Goal: Transaction & Acquisition: Purchase product/service

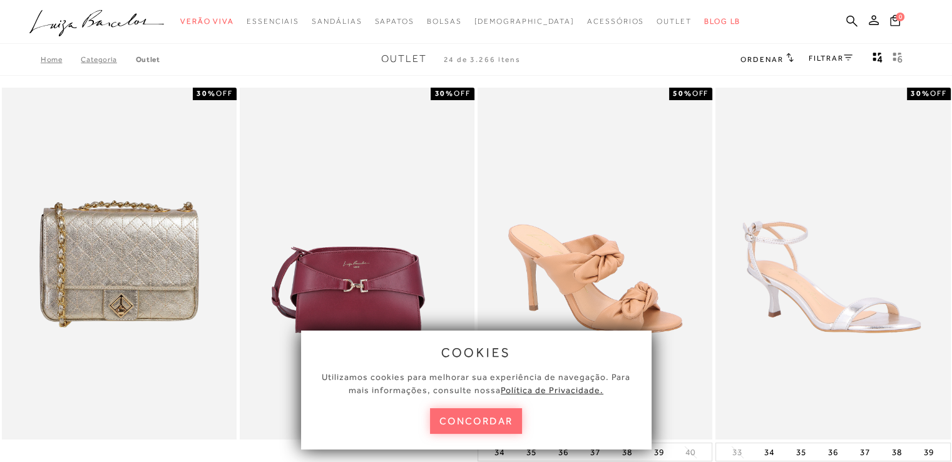
click at [495, 416] on button "concordar" at bounding box center [476, 421] width 93 height 26
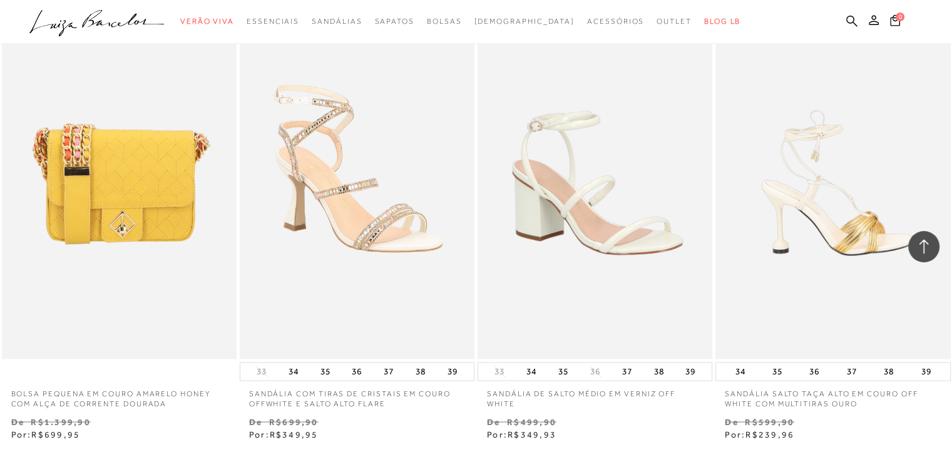
scroll to position [2567, 0]
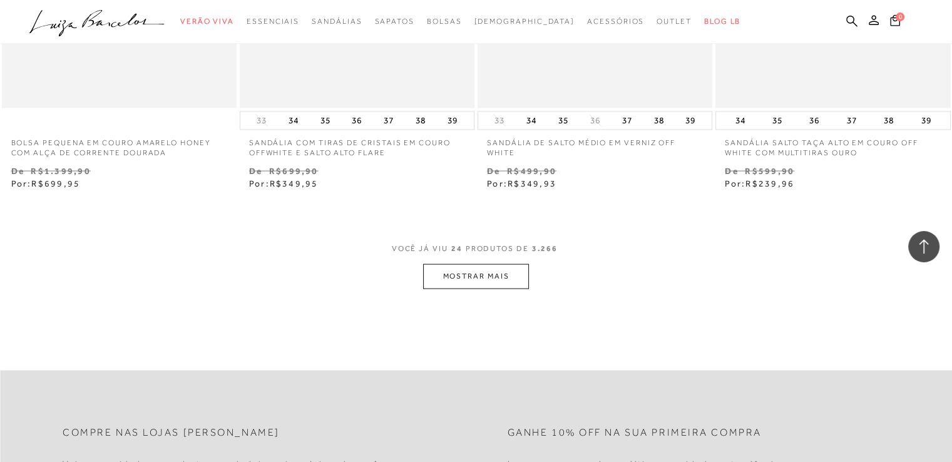
click at [475, 274] on button "MOSTRAR MAIS" at bounding box center [475, 276] width 105 height 24
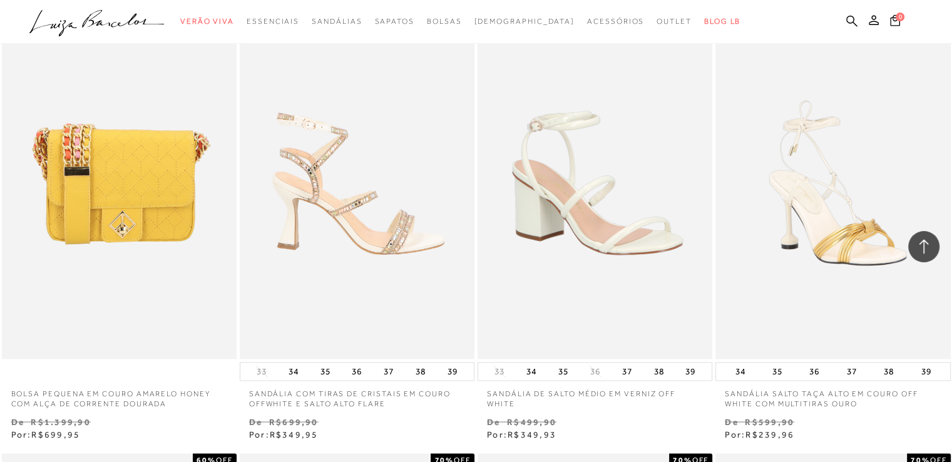
scroll to position [2000, 0]
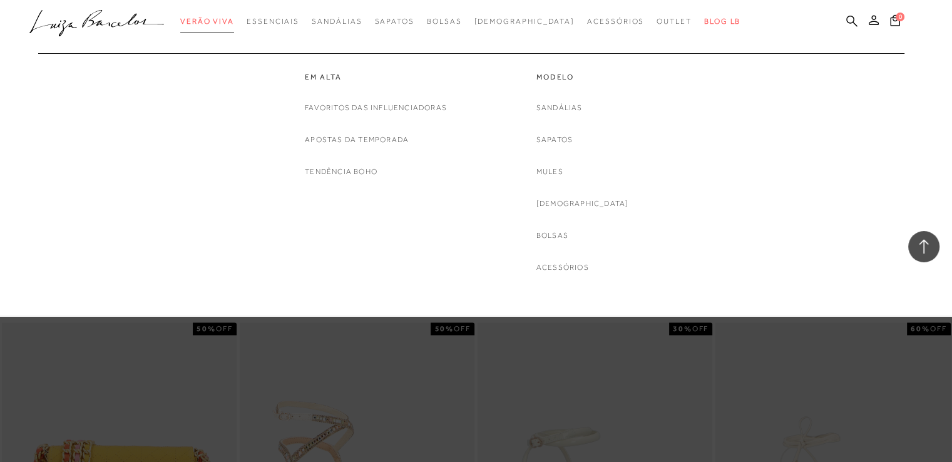
click at [222, 18] on span "Verão Viva" at bounding box center [207, 21] width 54 height 9
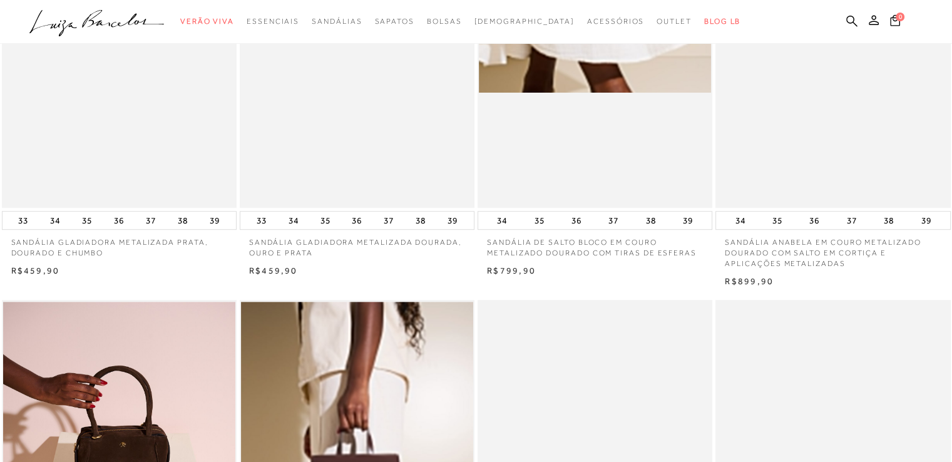
scroll to position [626, 0]
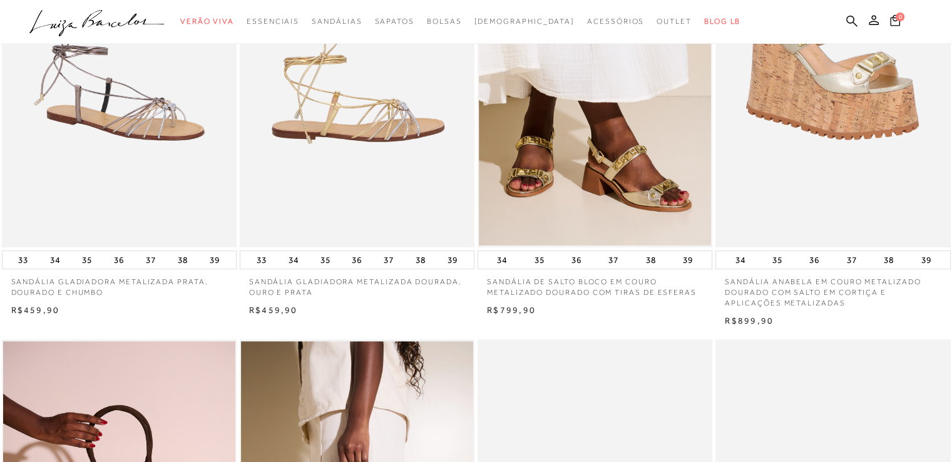
click at [306, 118] on img at bounding box center [358, 71] width 234 height 352
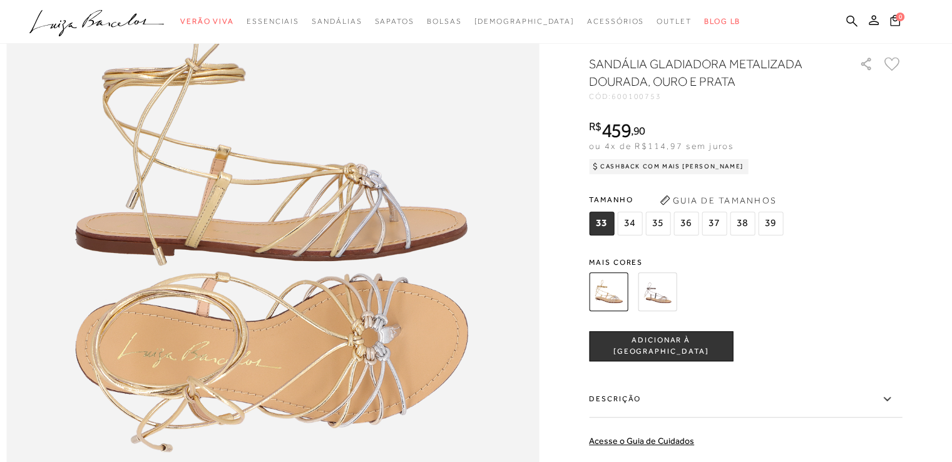
scroll to position [939, 0]
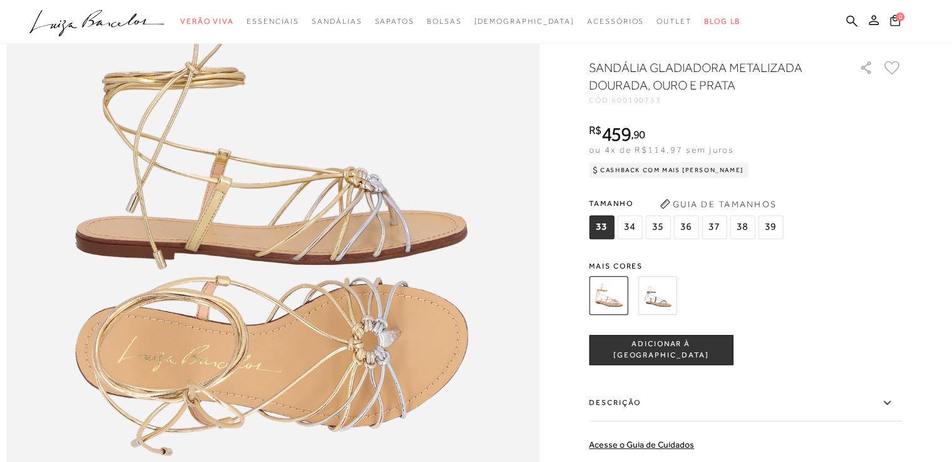
scroll to position [626, 0]
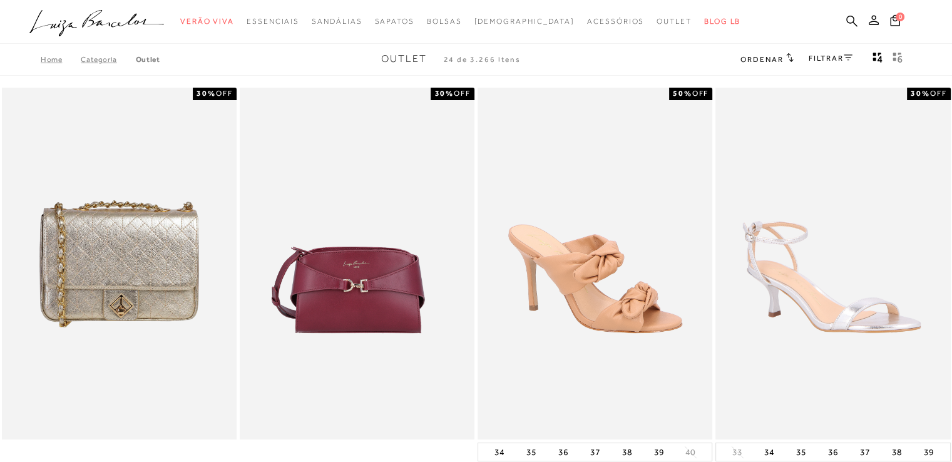
click at [208, 24] on ul ".a{fill-rule:evenodd;} Verão Viva Em alta Favoritos das Influenciadoras Apostas…" at bounding box center [466, 21] width 875 height 23
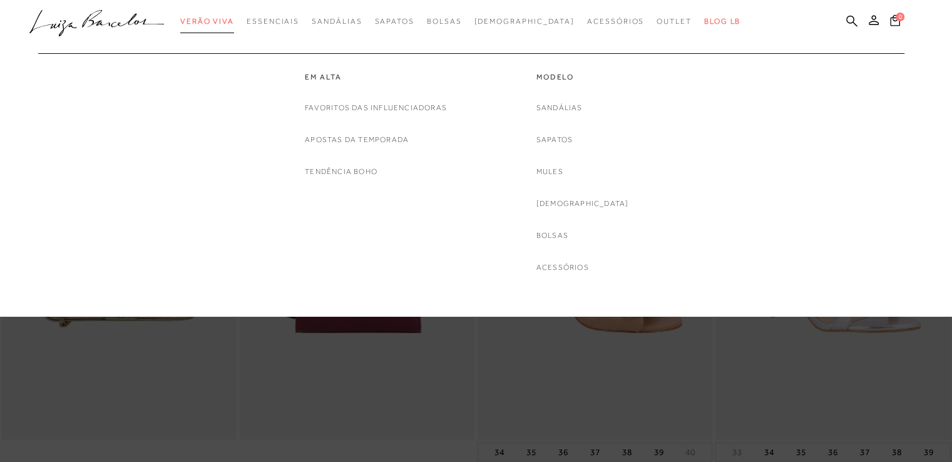
click at [230, 13] on link "Verão Viva" at bounding box center [207, 21] width 54 height 23
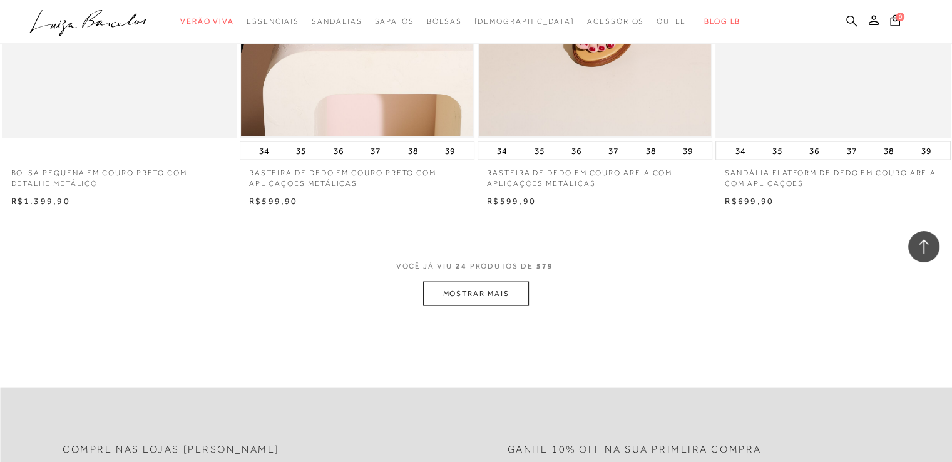
scroll to position [2504, 0]
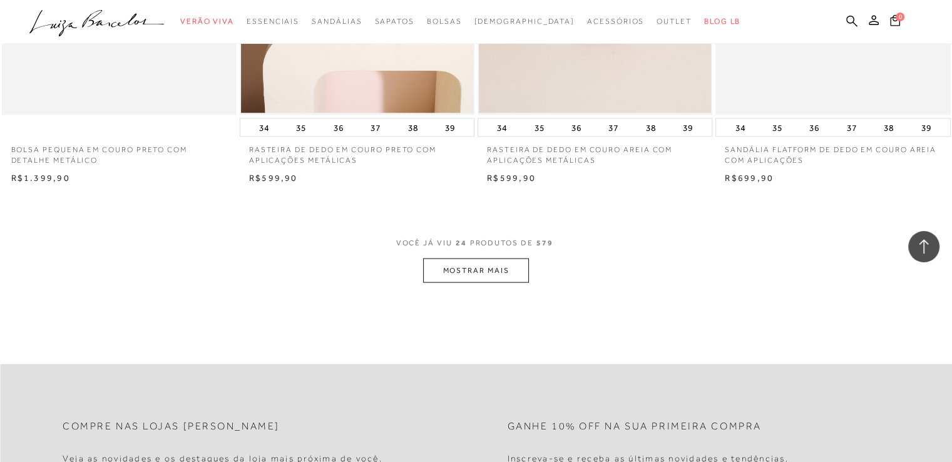
click at [458, 270] on button "MOSTRAR MAIS" at bounding box center [475, 271] width 105 height 24
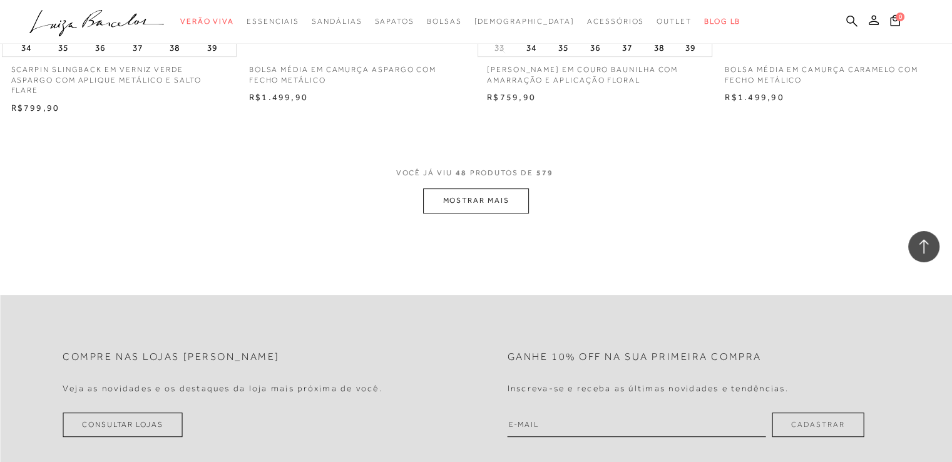
scroll to position [5197, 0]
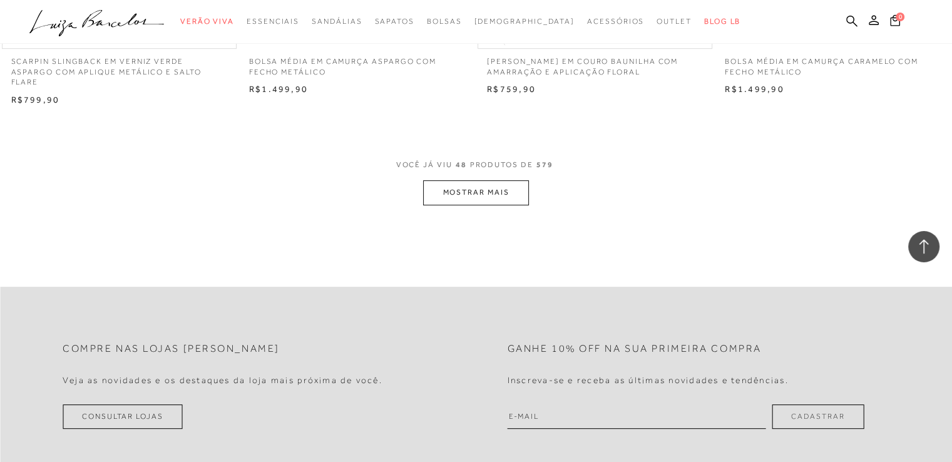
click at [481, 185] on button "MOSTRAR MAIS" at bounding box center [475, 192] width 105 height 24
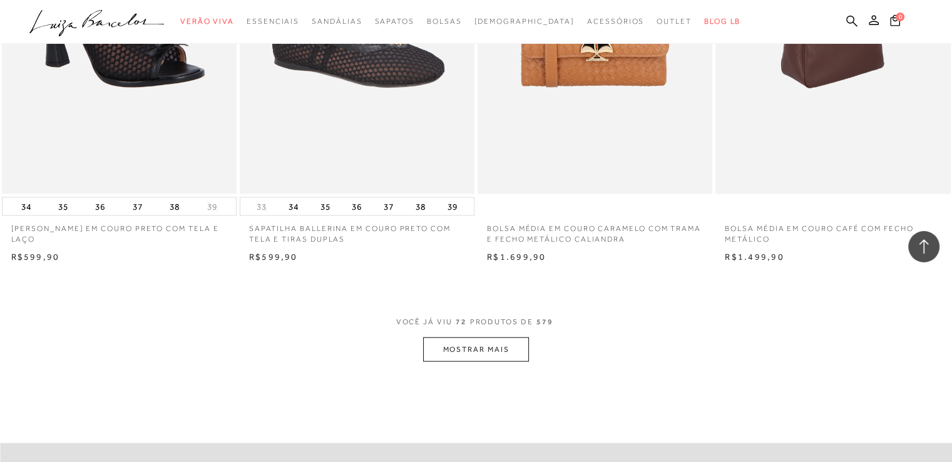
scroll to position [7701, 0]
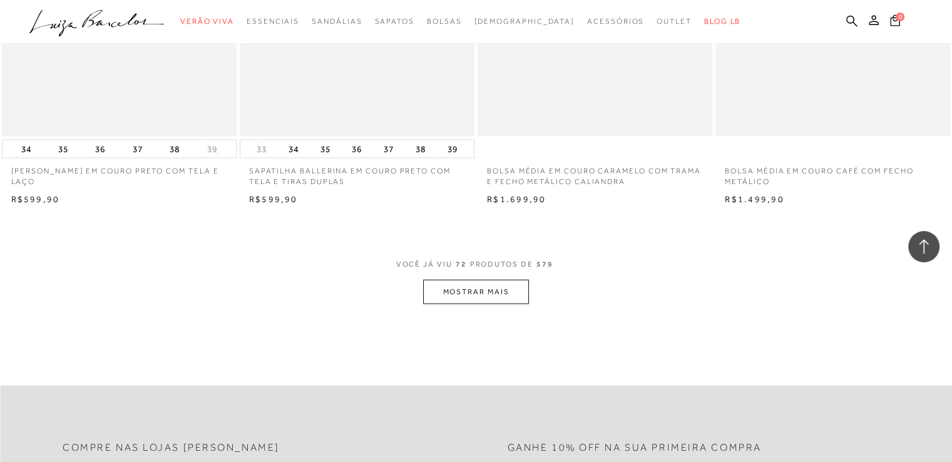
click at [463, 280] on button "MOSTRAR MAIS" at bounding box center [475, 292] width 105 height 24
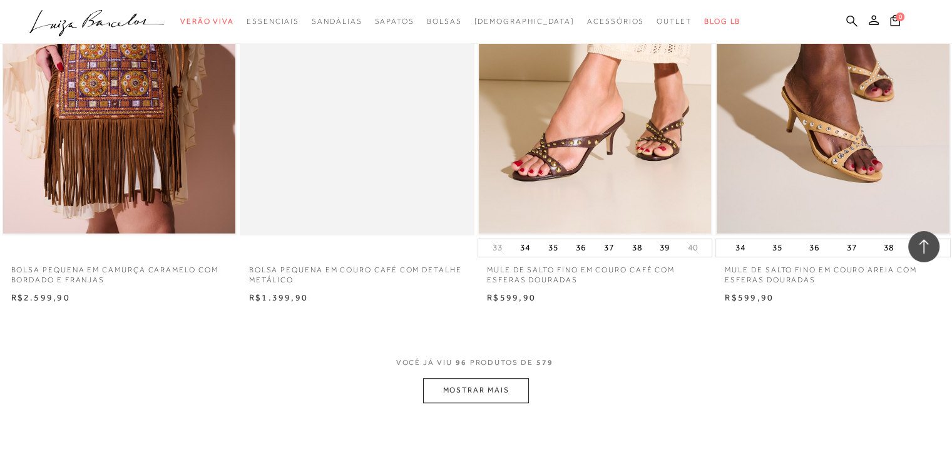
scroll to position [10331, 0]
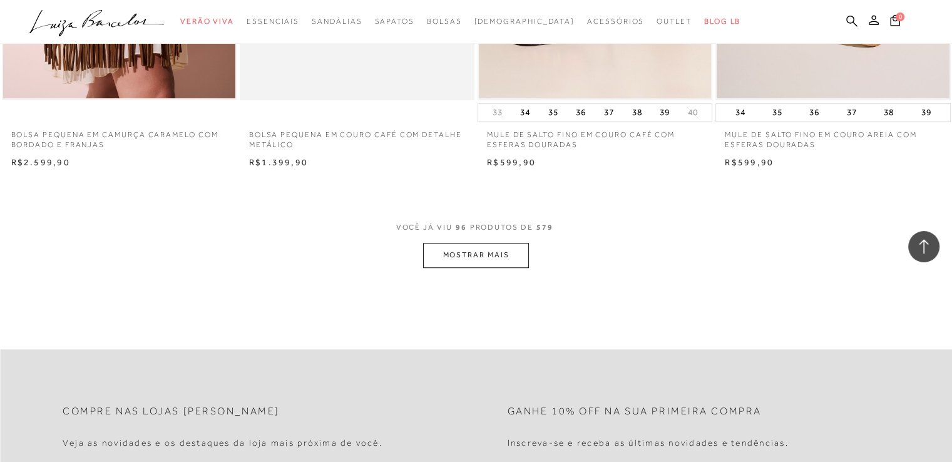
click at [454, 249] on button "MOSTRAR MAIS" at bounding box center [475, 255] width 105 height 24
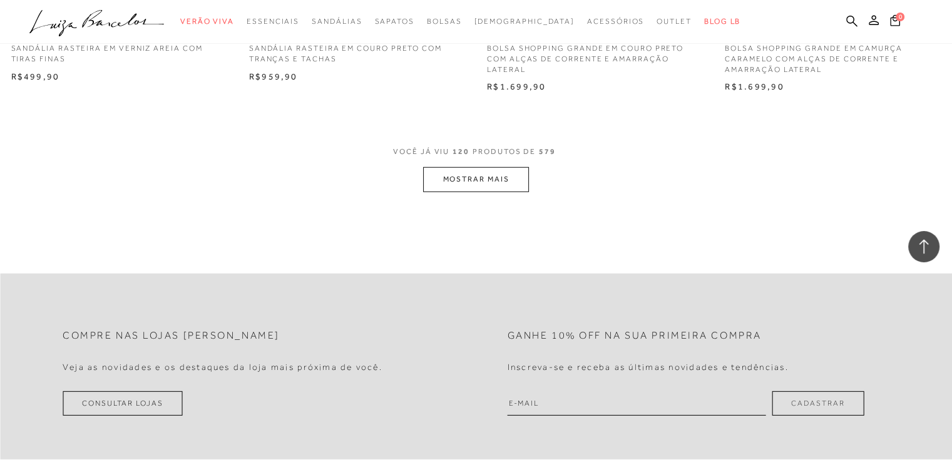
scroll to position [12960, 0]
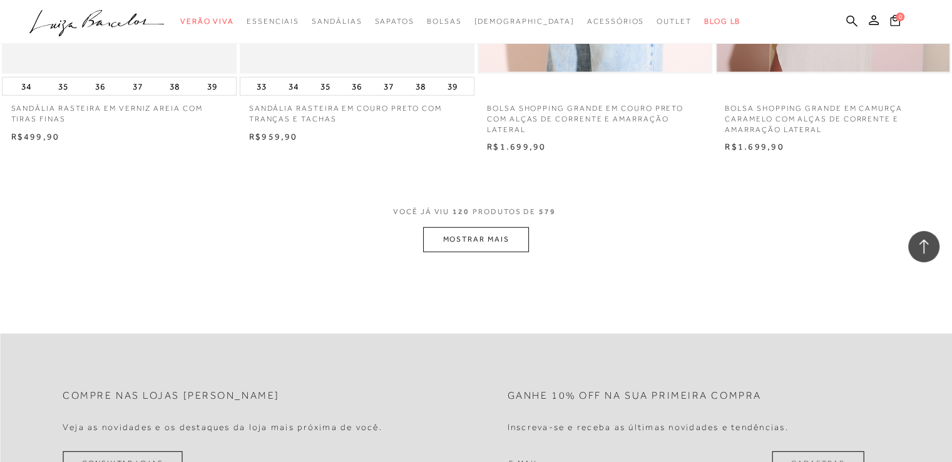
click at [448, 231] on button "MOSTRAR MAIS" at bounding box center [475, 239] width 105 height 24
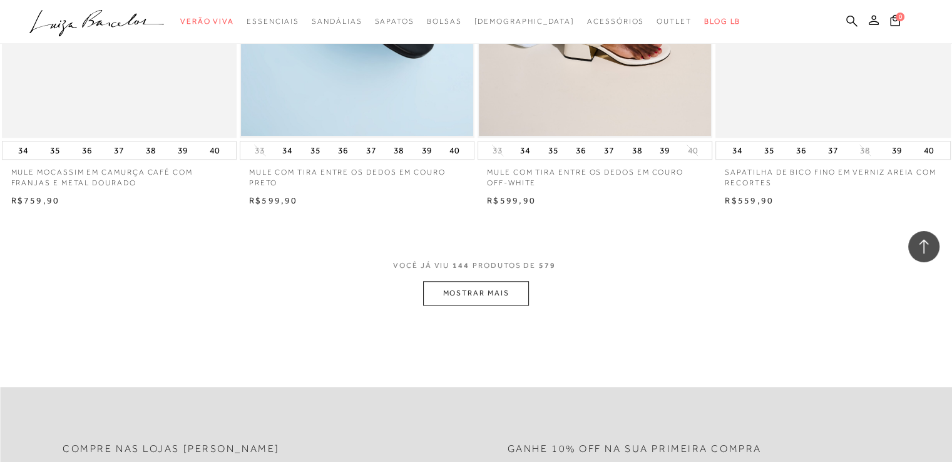
scroll to position [15527, 0]
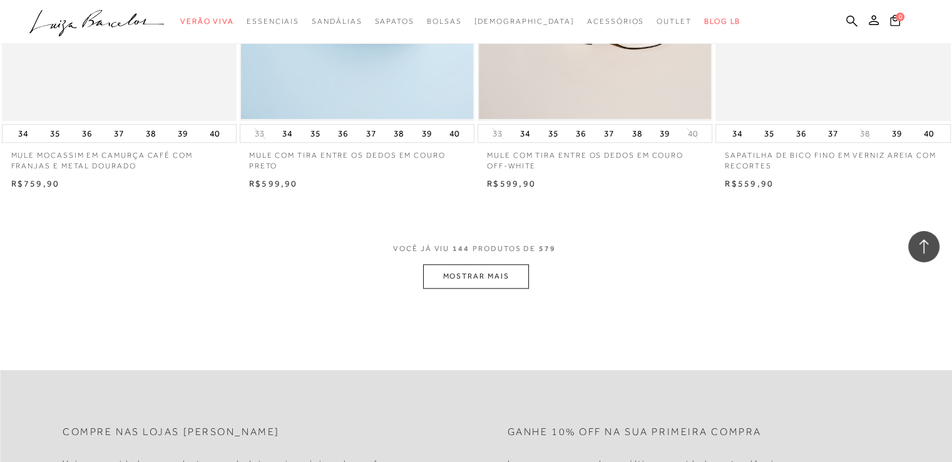
click at [503, 269] on button "MOSTRAR MAIS" at bounding box center [475, 276] width 105 height 24
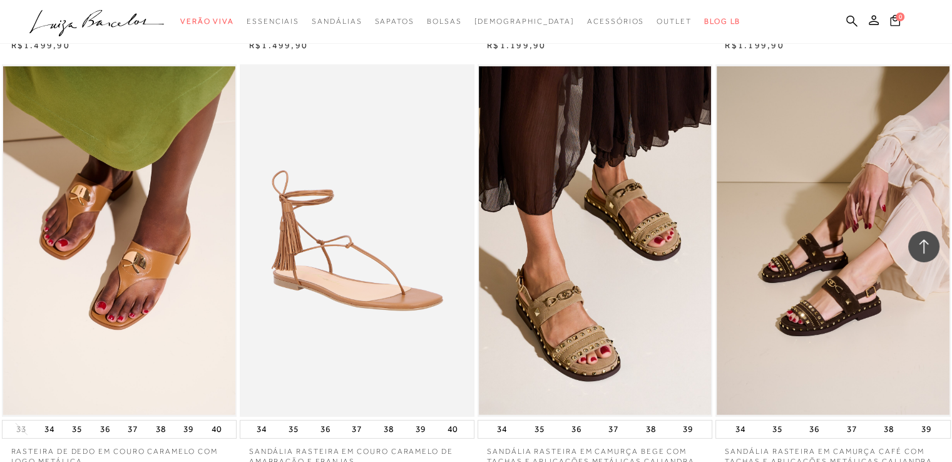
scroll to position [17906, 0]
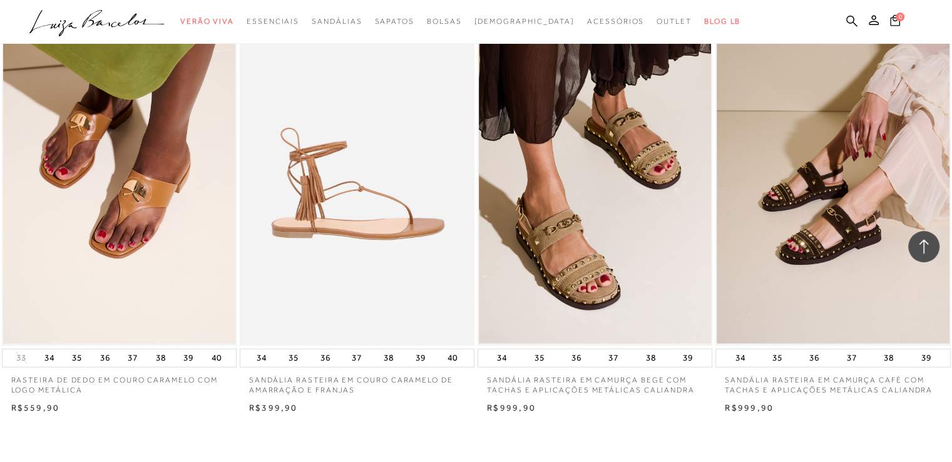
click at [343, 201] on img at bounding box center [358, 169] width 234 height 352
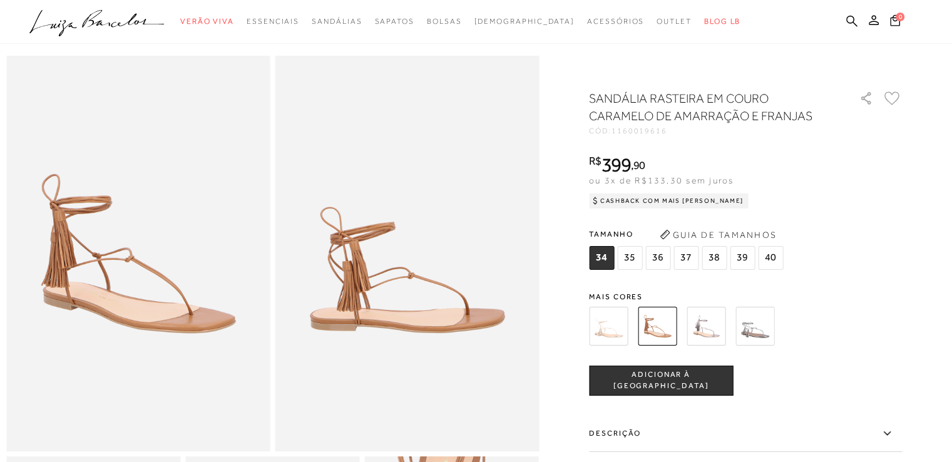
scroll to position [125, 0]
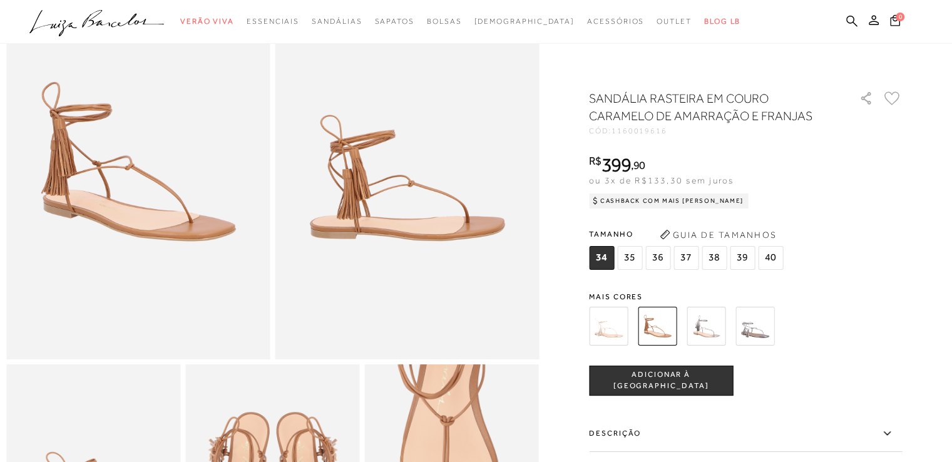
click at [616, 320] on img at bounding box center [608, 326] width 39 height 39
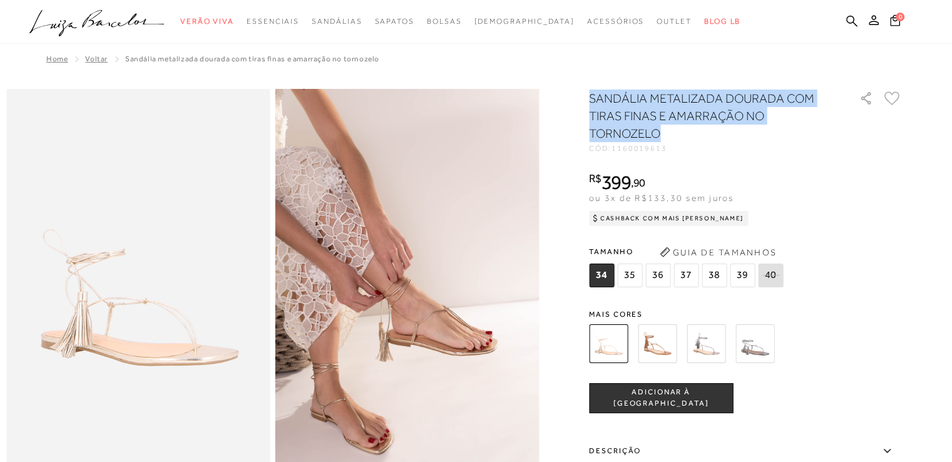
drag, startPoint x: 650, startPoint y: 135, endPoint x: 594, endPoint y: 91, distance: 71.0
click at [594, 91] on h1 "SANDÁLIA METALIZADA DOURADA COM TIRAS FINAS E AMARRAÇÃO NO TORNOZELO" at bounding box center [706, 116] width 235 height 53
copy h1 "SANDÁLIA METALIZADA DOURADA COM TIRAS FINAS E AMARRAÇÃO NO TORNOZELO"
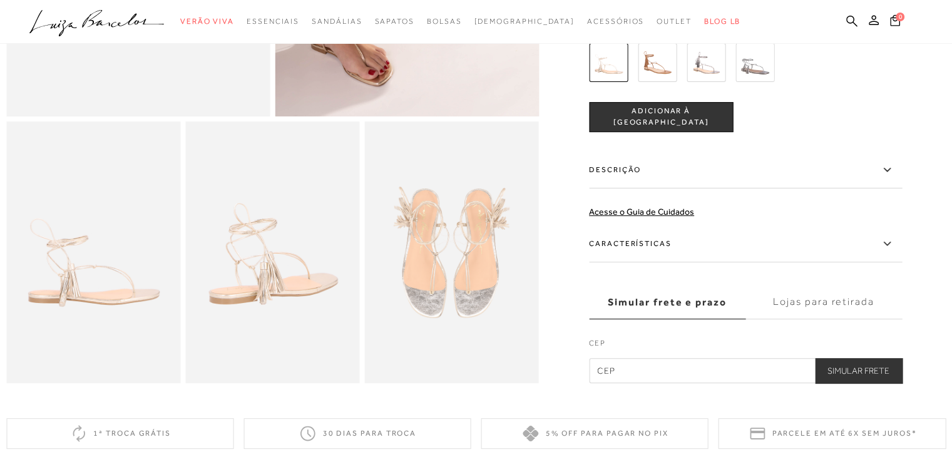
scroll to position [438, 0]
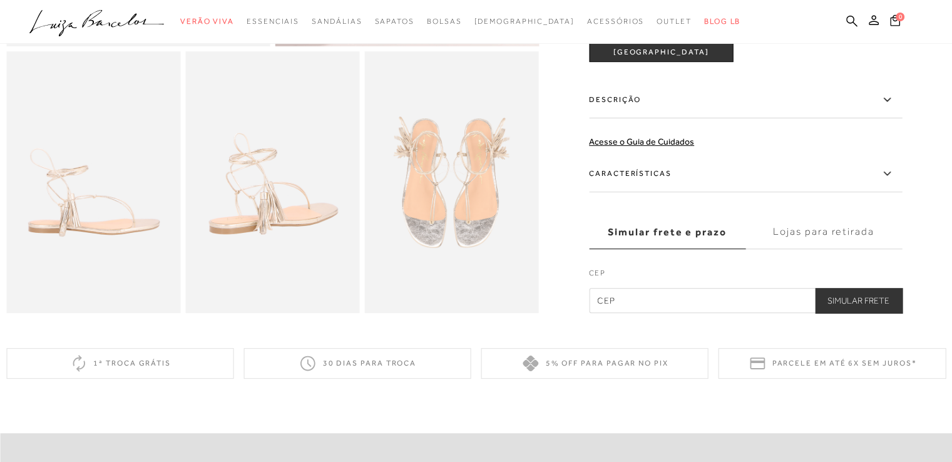
click at [679, 313] on input "text" at bounding box center [745, 300] width 313 height 25
type input "38701-394"
click at [840, 309] on button "Simular Frete" at bounding box center [858, 300] width 87 height 25
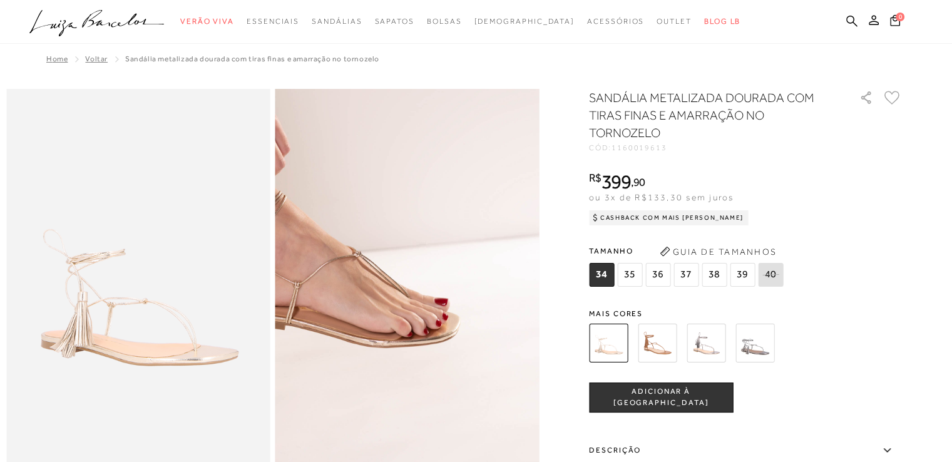
scroll to position [0, 0]
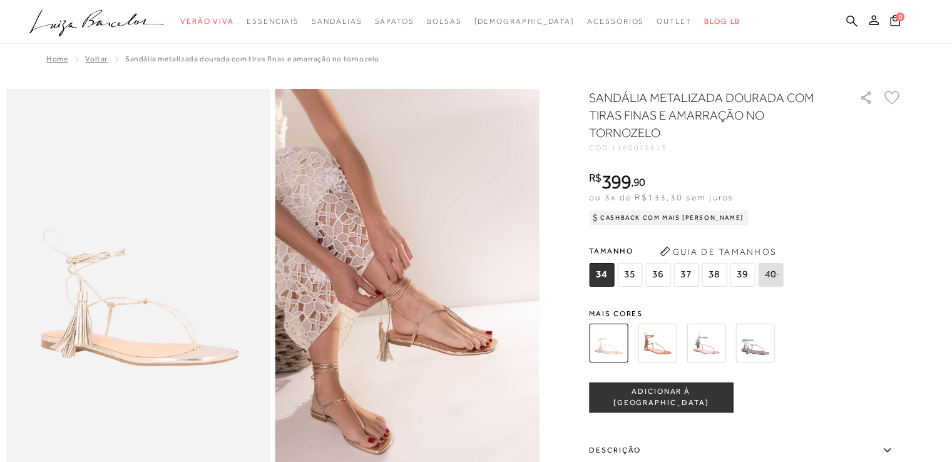
click at [853, 13] on ul ".a{fill-rule:evenodd;} Verão Viva Em alta Favoritos das Influenciadoras Apostas…" at bounding box center [466, 21] width 875 height 23
click at [853, 19] on icon at bounding box center [851, 21] width 11 height 12
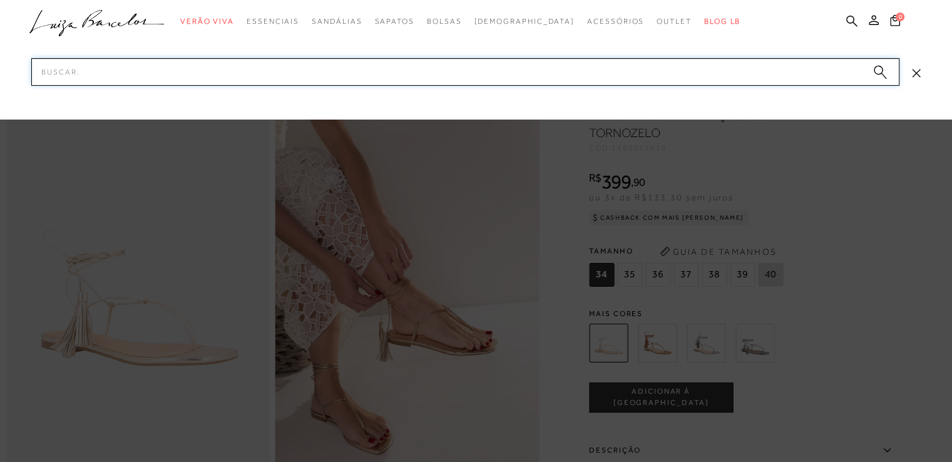
click at [627, 71] on input "Pesquisar" at bounding box center [465, 72] width 868 height 28
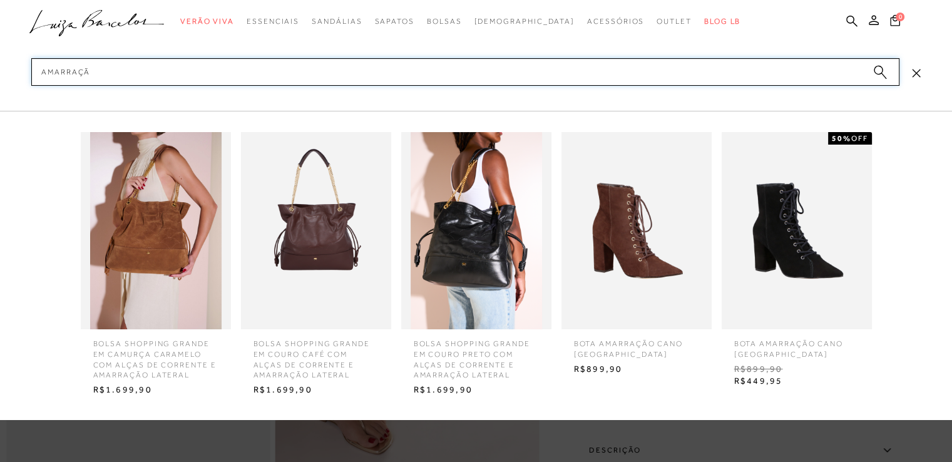
type input "amarração"
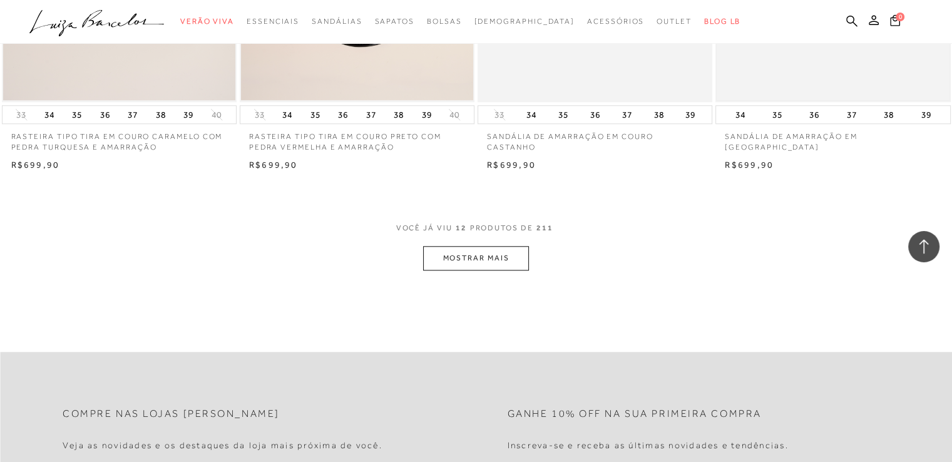
scroll to position [1252, 0]
click at [500, 256] on button "MOSTRAR MAIS" at bounding box center [475, 257] width 105 height 24
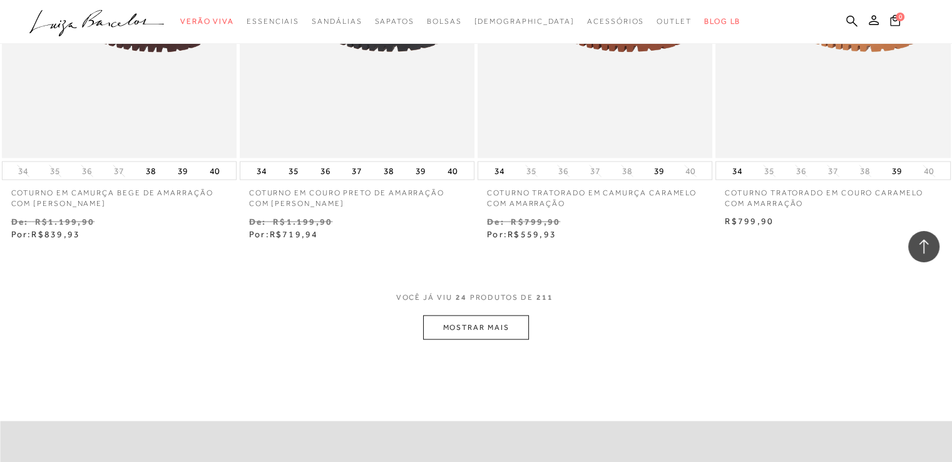
scroll to position [2692, 0]
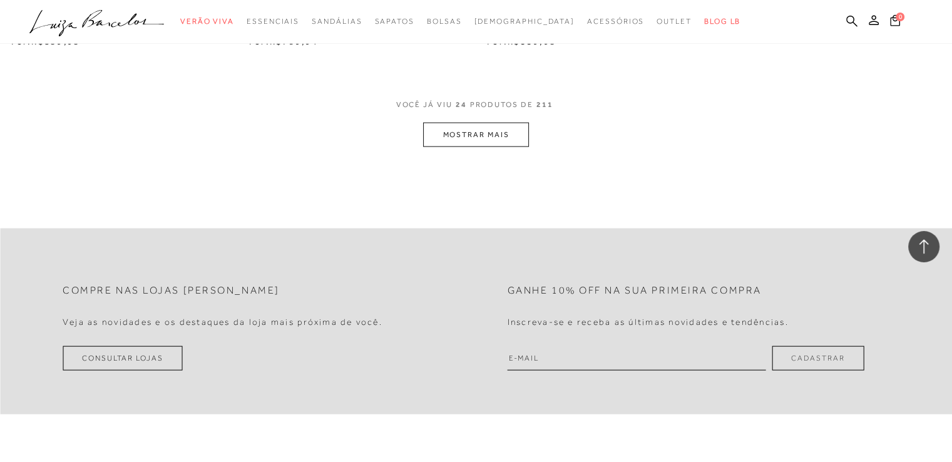
click at [505, 136] on button "MOSTRAR MAIS" at bounding box center [475, 135] width 105 height 24
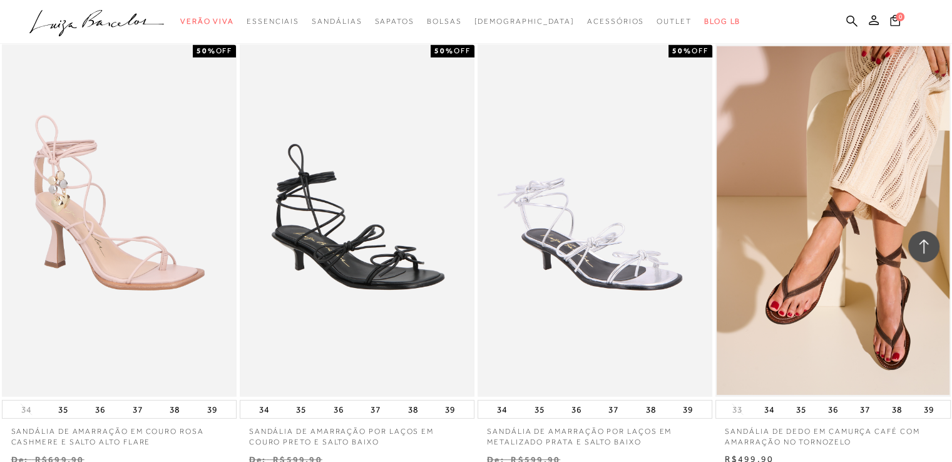
scroll to position [3631, 0]
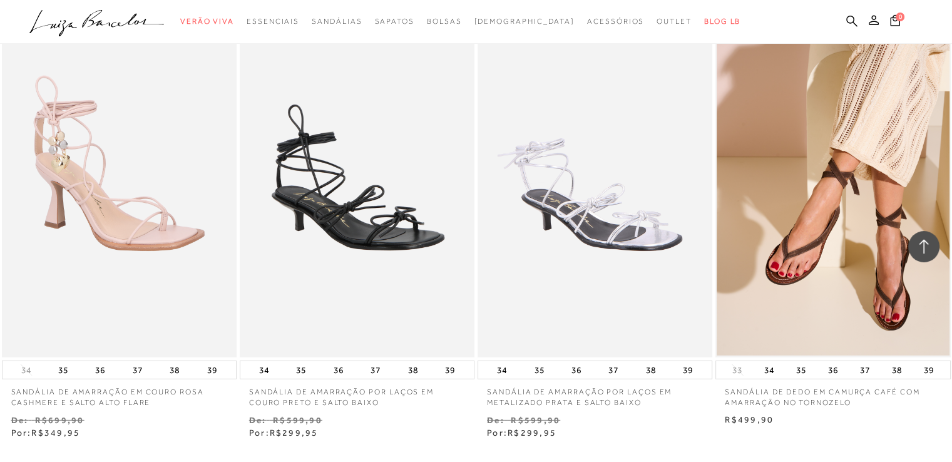
click at [158, 202] on img at bounding box center [119, 181] width 232 height 349
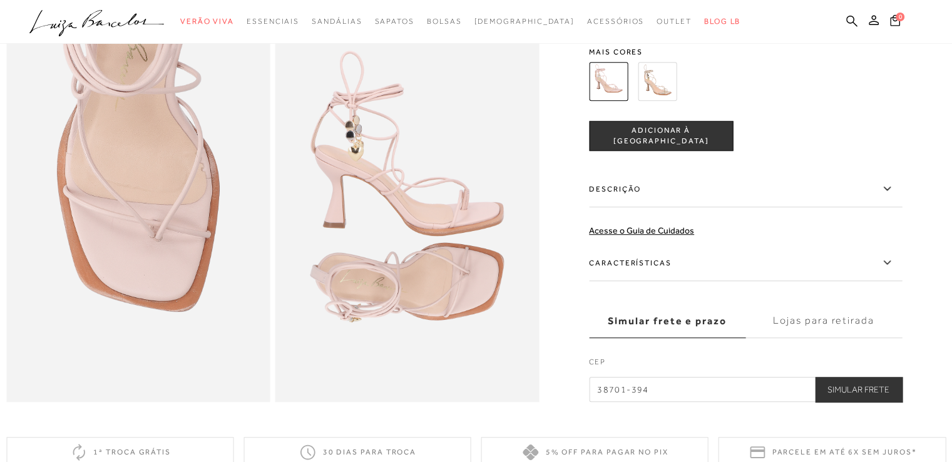
scroll to position [751, 0]
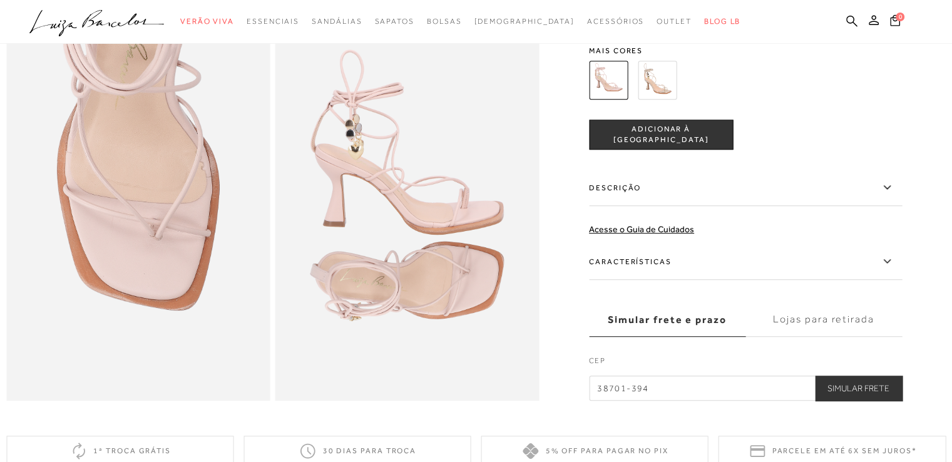
click at [626, 206] on label "Descrição" at bounding box center [745, 188] width 313 height 36
click at [0, 0] on input "Descrição" at bounding box center [0, 0] width 0 height 0
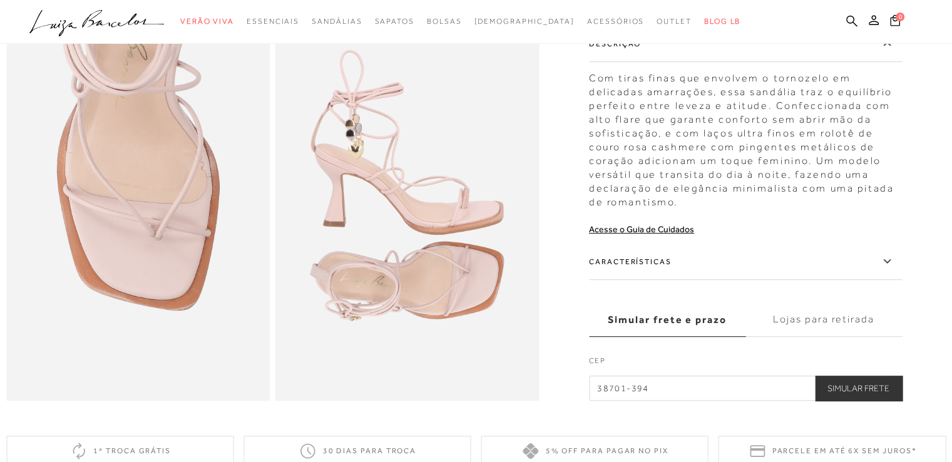
click at [895, 269] on icon at bounding box center [887, 262] width 15 height 16
click at [0, 0] on input "Características" at bounding box center [0, 0] width 0 height 0
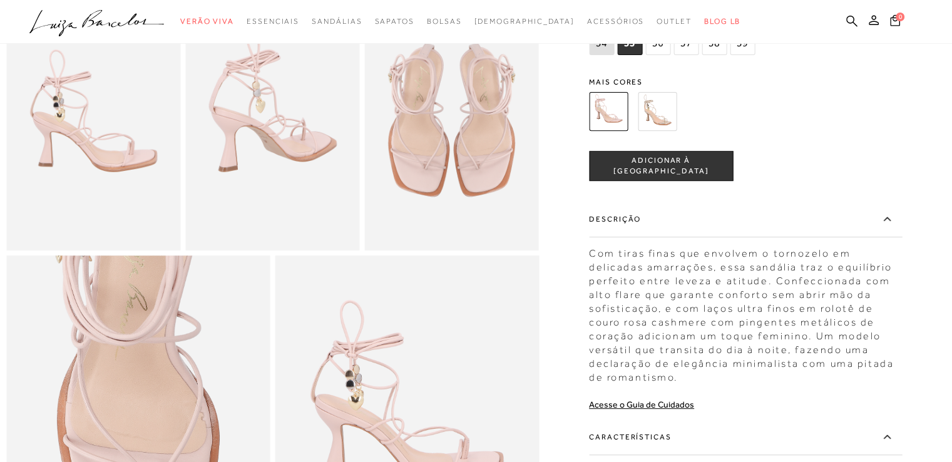
click at [652, 131] on img at bounding box center [657, 111] width 39 height 39
